Goal: Task Accomplishment & Management: Manage account settings

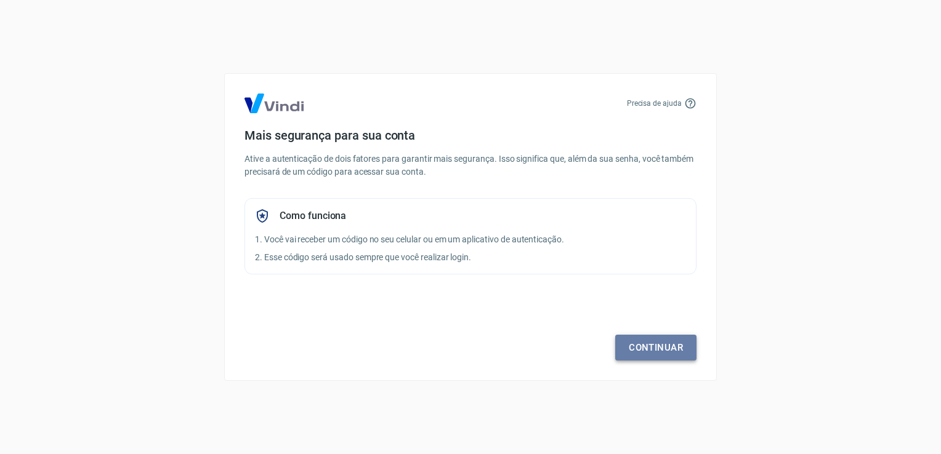
click at [654, 355] on link "Continuar" at bounding box center [655, 348] width 81 height 26
